Goal: Check status: Check status

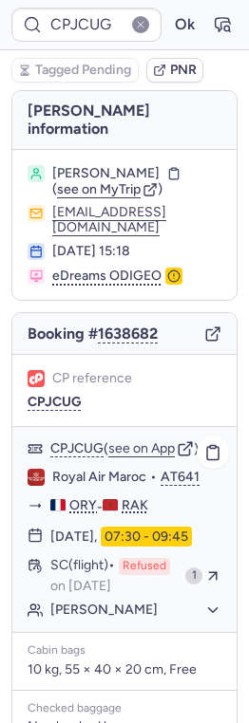
type input "CPPSQK"
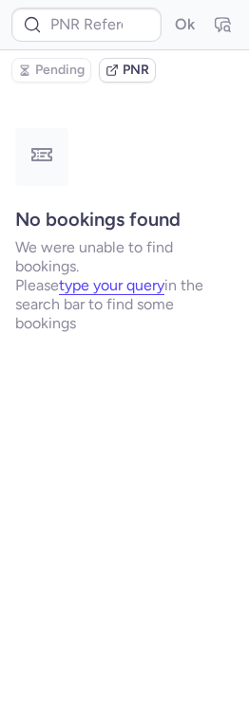
type input "CPOO4O"
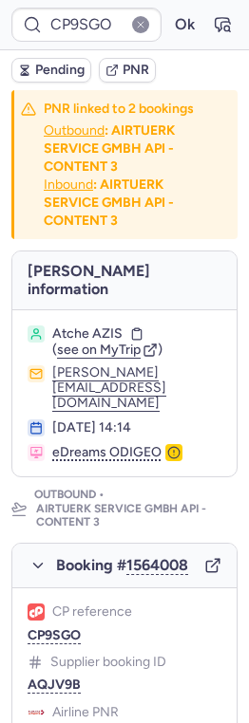
type input "CPKWKM"
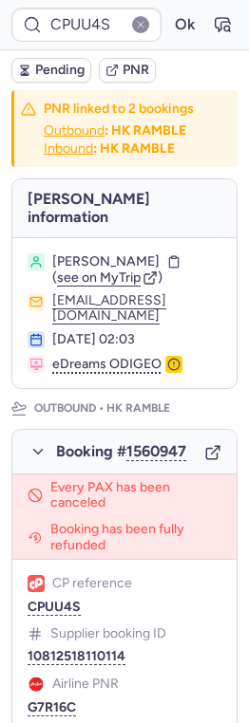
type input "CPJCUG"
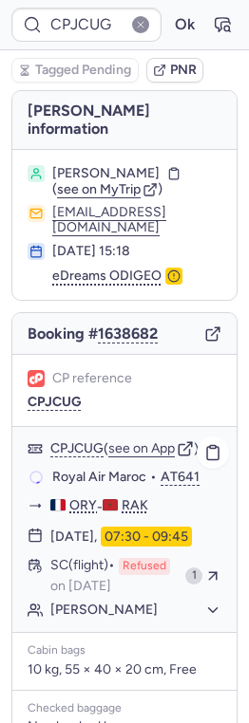
scroll to position [535, 0]
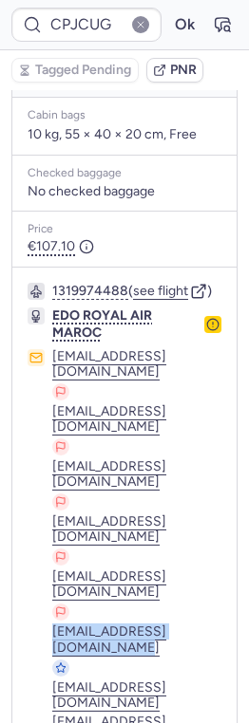
drag, startPoint x: 22, startPoint y: 588, endPoint x: 205, endPoint y: 588, distance: 183.2
click at [205, 589] on div "1319974488 ( see flight ) EDO ROYAL AIR MAROC [EMAIL_ADDRESS][DOMAIN_NAME] [EMA…" at bounding box center [124, 527] width 224 height 518
copy button "[EMAIL_ADDRESS][DOMAIN_NAME]"
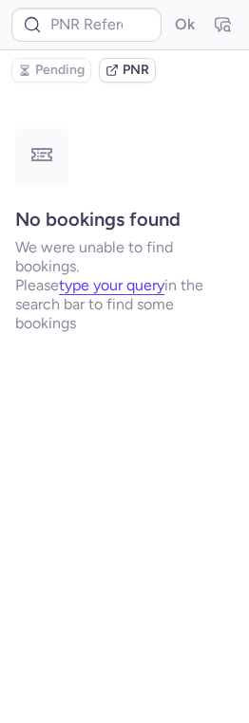
scroll to position [0, 0]
type input "CPOO4O"
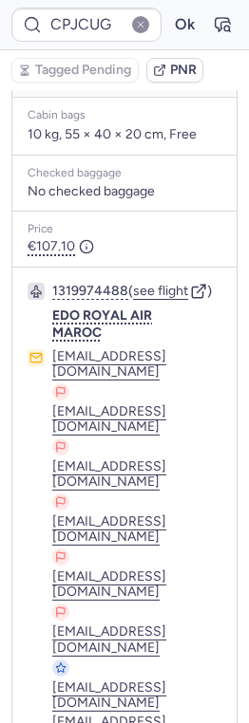
scroll to position [552, 0]
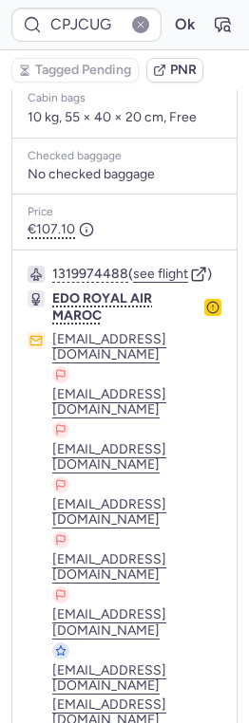
type input "CPPSQK"
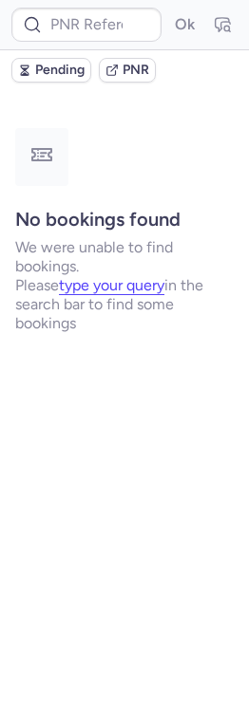
scroll to position [0, 0]
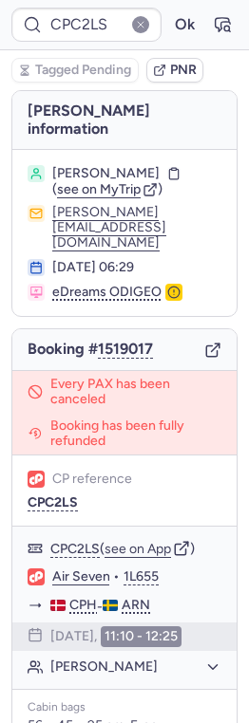
type input "CPJCUG"
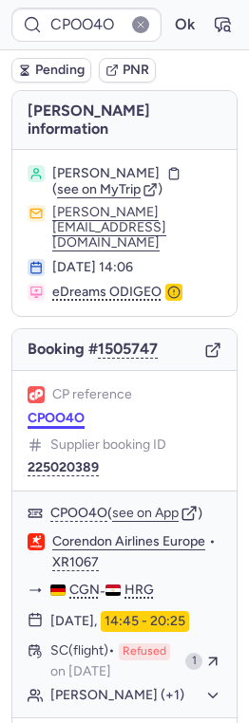
click at [61, 411] on button "CPOO4O" at bounding box center [56, 418] width 57 height 15
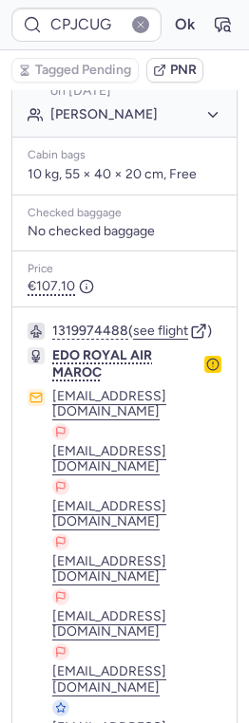
scroll to position [552, 0]
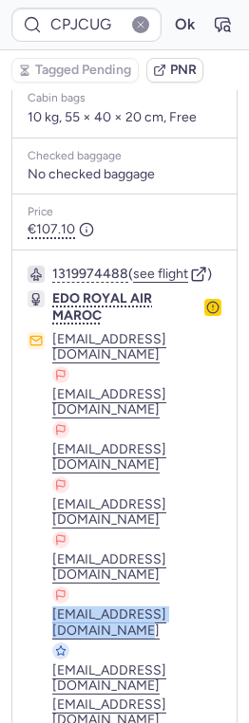
drag, startPoint x: 21, startPoint y: 568, endPoint x: 206, endPoint y: 564, distance: 185.1
click at [206, 565] on div "1319974488 ( see flight ) EDO ROYAL AIR MAROC [EMAIL_ADDRESS][DOMAIN_NAME] [EMA…" at bounding box center [124, 510] width 224 height 518
copy button "[EMAIL_ADDRESS][DOMAIN_NAME]"
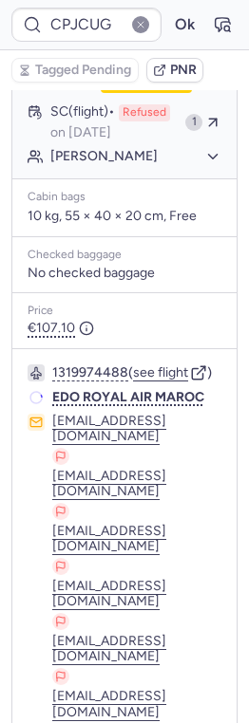
scroll to position [445, 0]
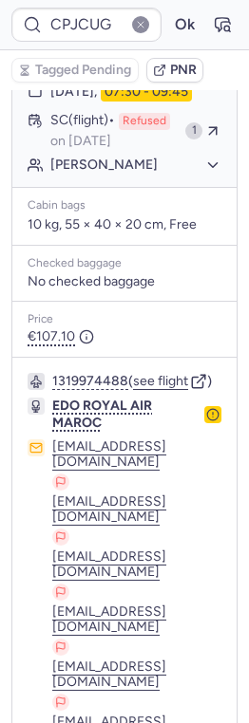
type input "CPPSQK"
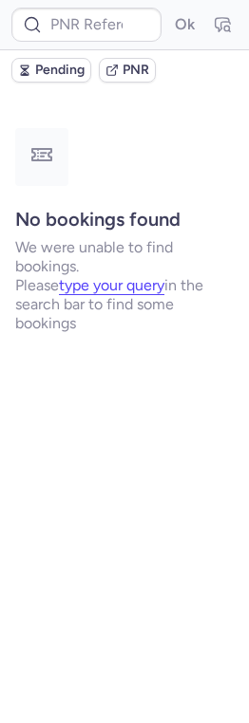
scroll to position [0, 0]
type input "CPAE59"
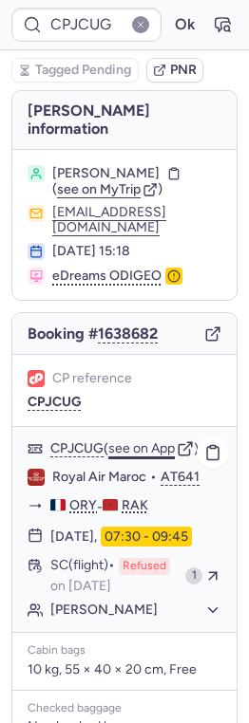
click at [138, 456] on button "see on App" at bounding box center [141, 448] width 66 height 15
type input "CPPSQK"
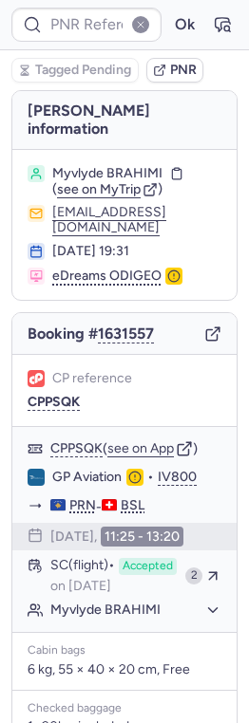
type input "CPJCUG"
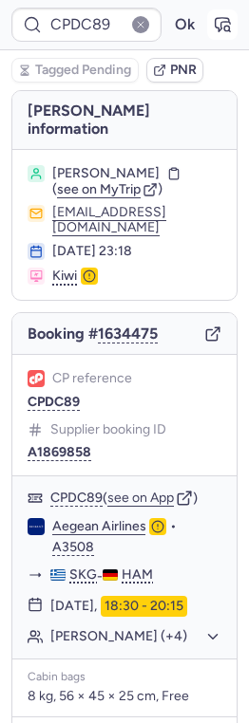
click at [224, 30] on icon "button" at bounding box center [226, 28] width 5 height 5
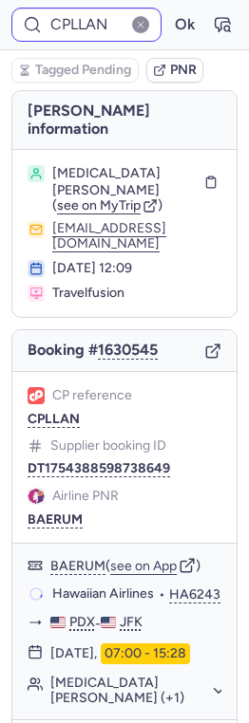
type input "CPZFSD"
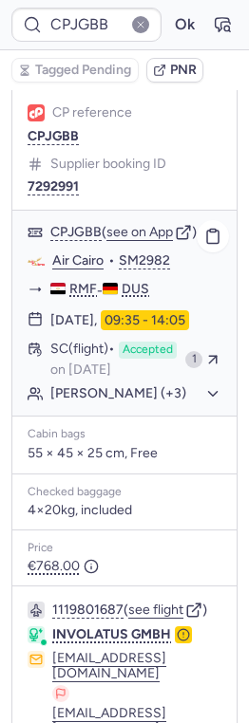
scroll to position [455, 0]
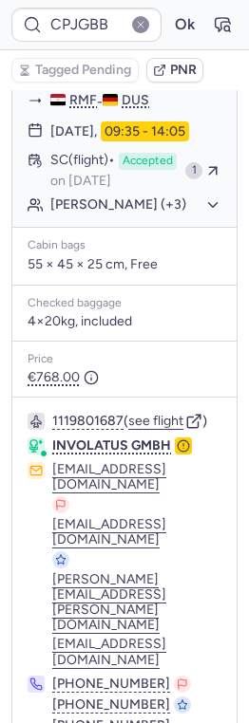
type input "CP6BJG"
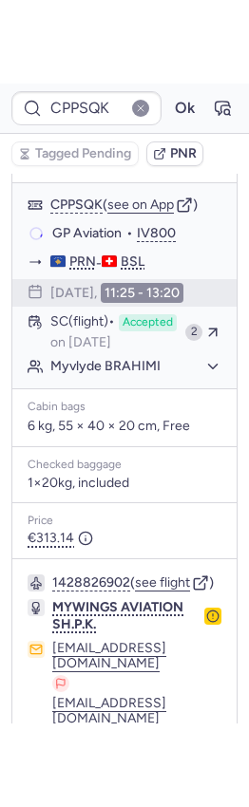
scroll to position [441, 0]
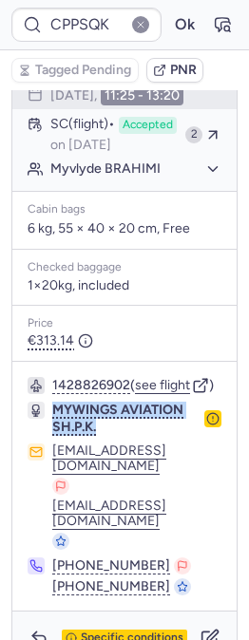
drag, startPoint x: 112, startPoint y: 415, endPoint x: 50, endPoint y: 391, distance: 66.1
click at [50, 401] on div "MYWINGS AVIATION SH.P.K." at bounding box center [125, 418] width 194 height 34
copy span "MYWINGS AVIATION SH.P.K."
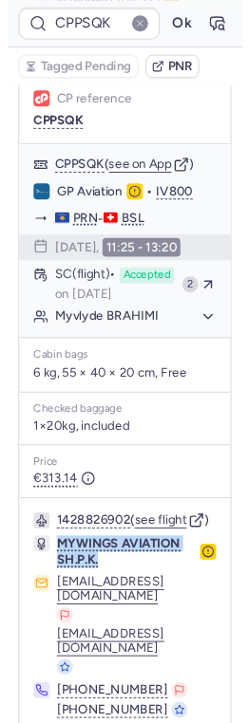
scroll to position [358, 0]
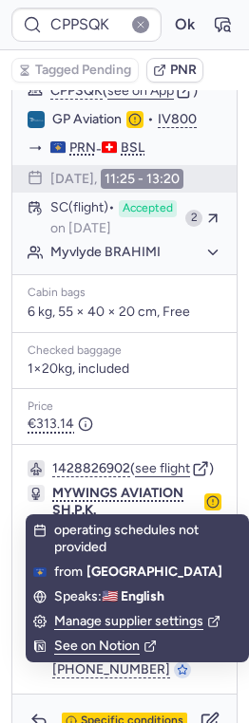
click at [125, 507] on div "1428826902 ( see flight ) MYWINGS AVIATION SH.P.K. [EMAIL_ADDRESS][DOMAIN_NAME]…" at bounding box center [124, 569] width 224 height 249
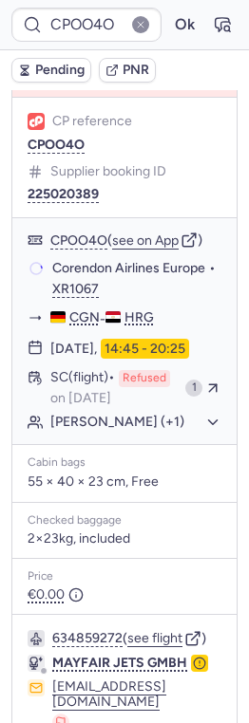
type input "CPPSQK"
